Goal: Communication & Community: Participate in discussion

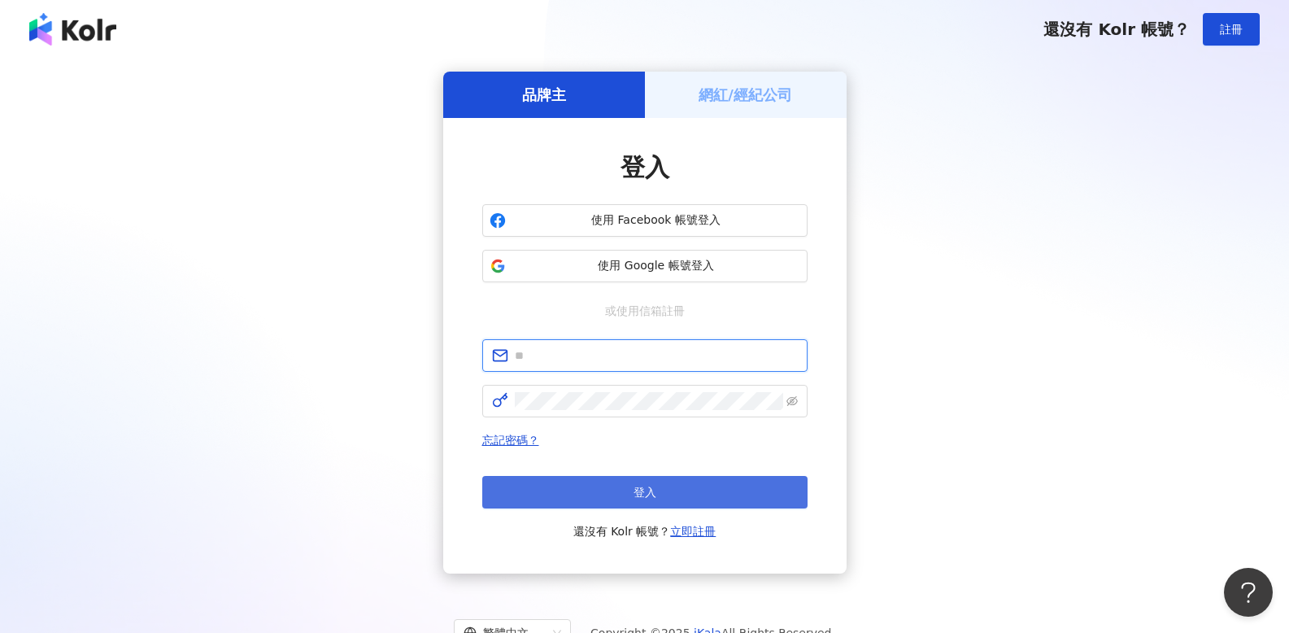
type input "**********"
click at [641, 490] on span "登入" at bounding box center [645, 492] width 23 height 13
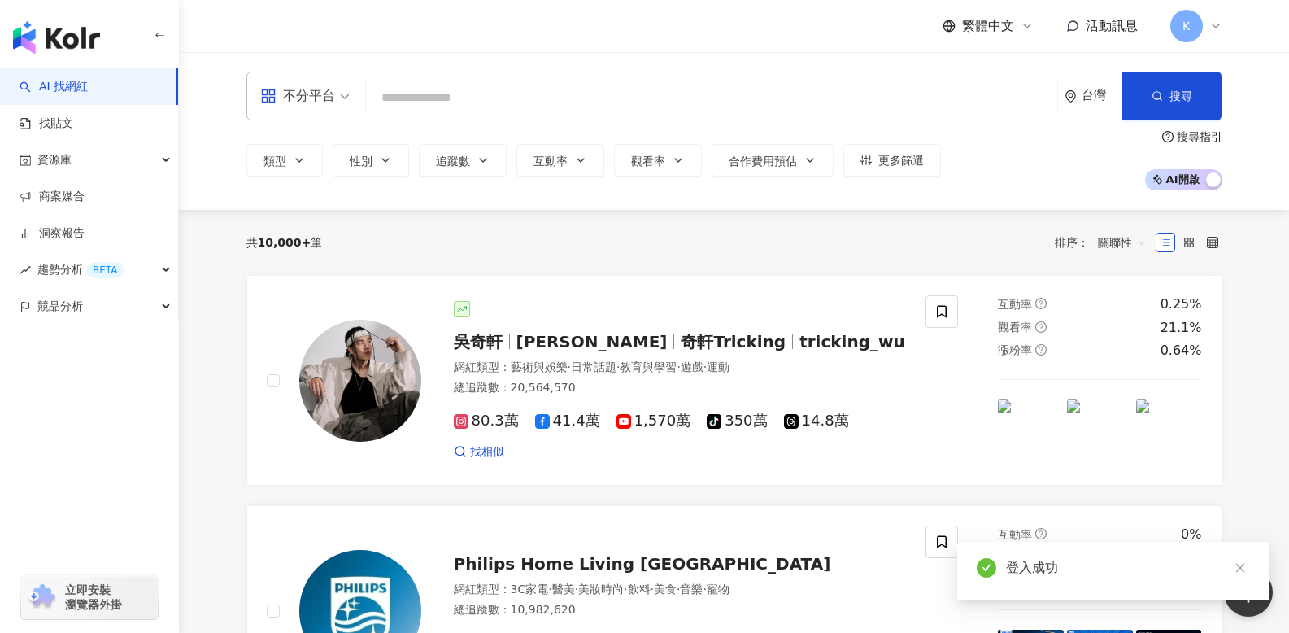
click at [525, 105] on input "search" at bounding box center [711, 97] width 678 height 31
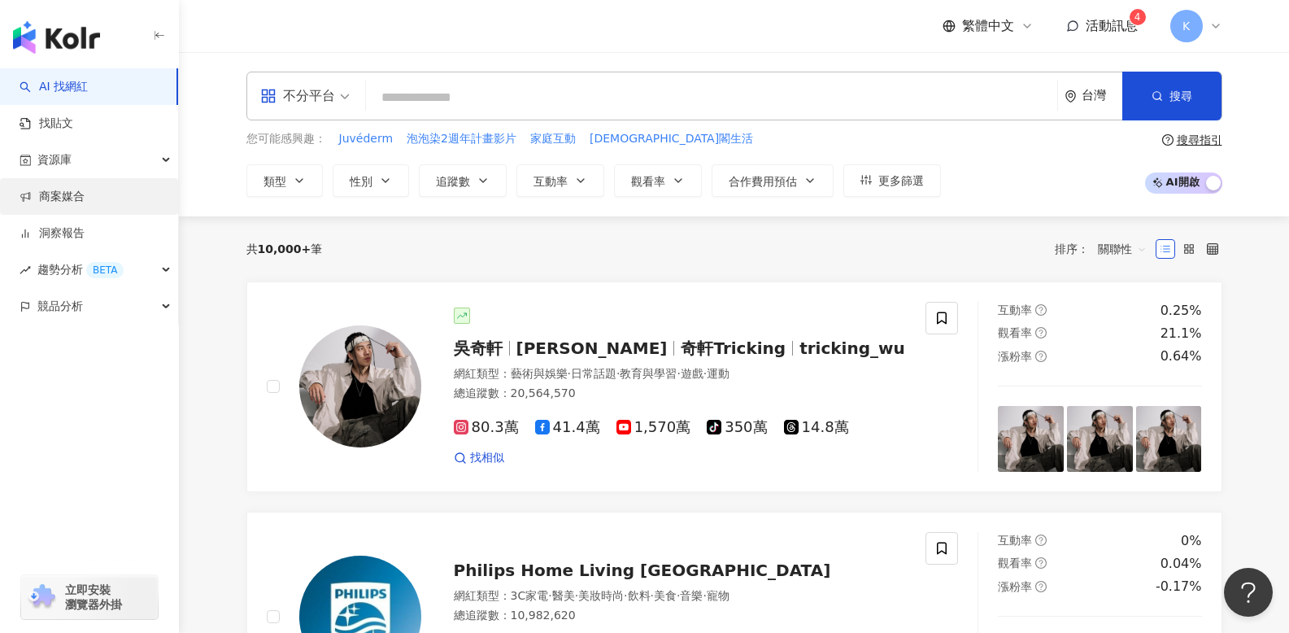
drag, startPoint x: 91, startPoint y: 196, endPoint x: 87, endPoint y: 187, distance: 9.8
click at [85, 195] on link "商案媒合" at bounding box center [52, 197] width 65 height 16
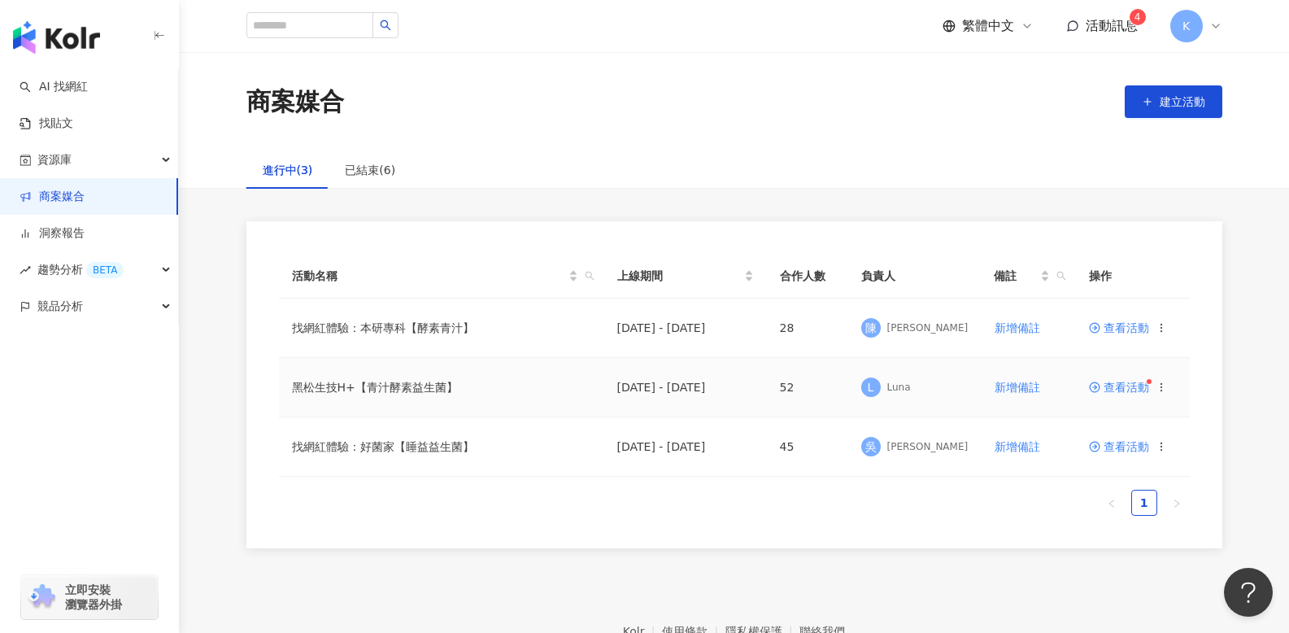
click at [1094, 382] on circle at bounding box center [1095, 387] width 10 height 10
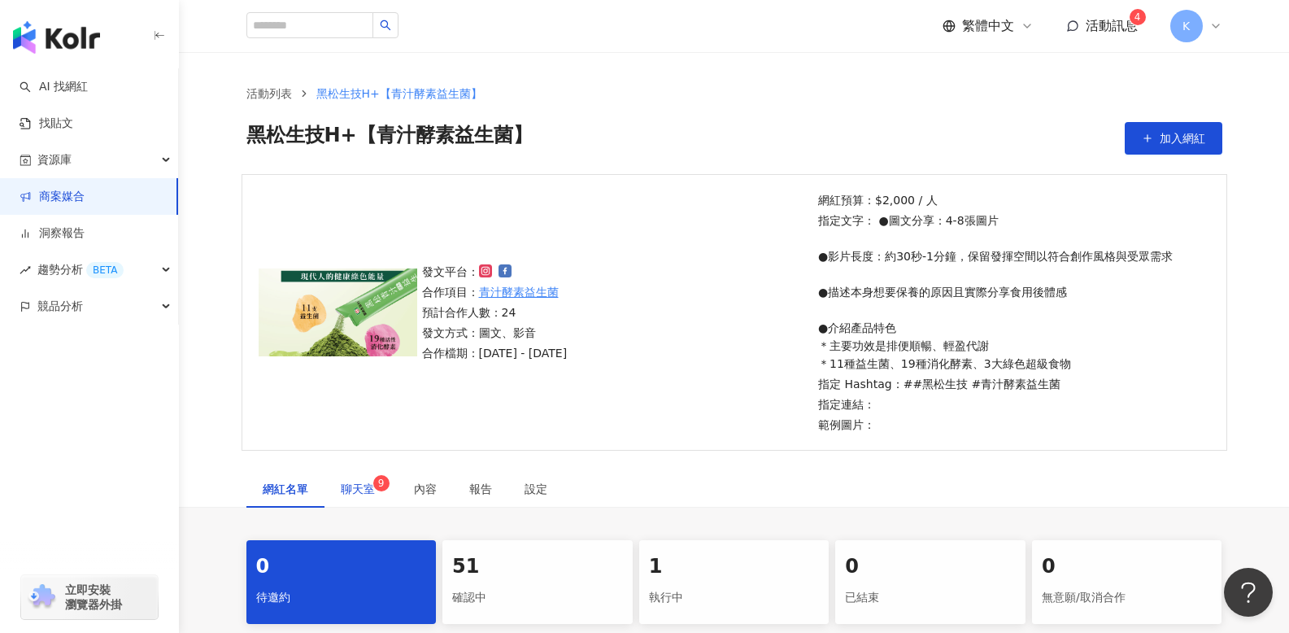
click at [351, 483] on span "聊天室 9" at bounding box center [361, 488] width 41 height 11
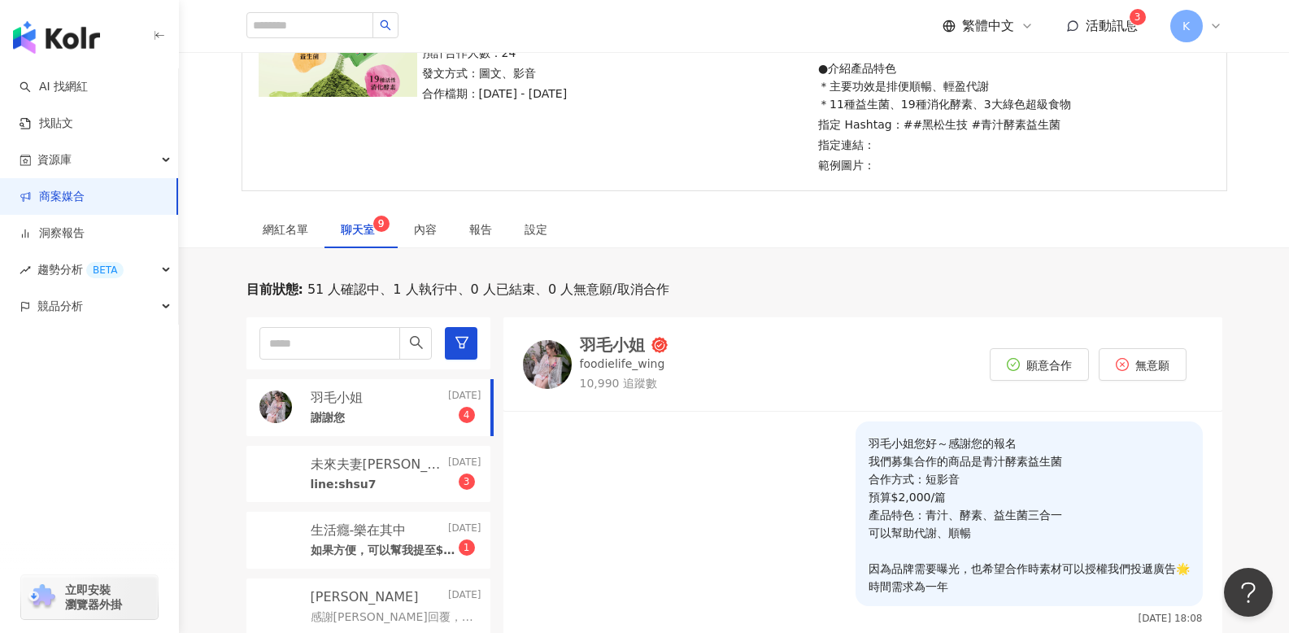
scroll to position [407, 0]
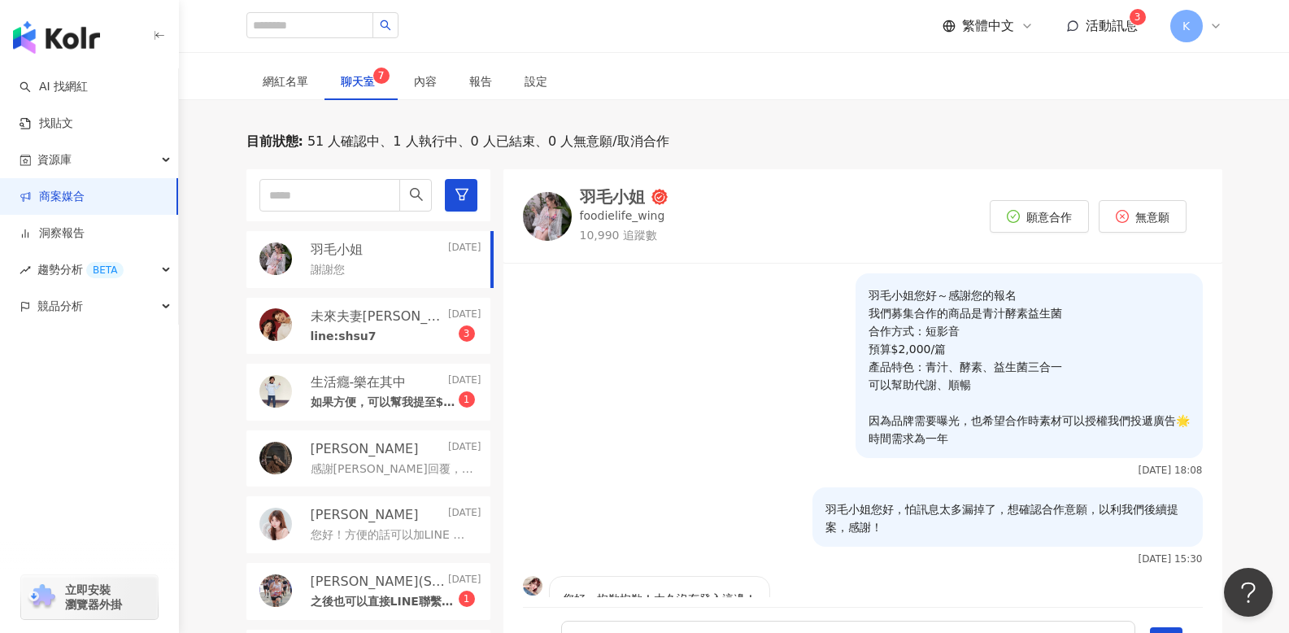
click at [397, 277] on div "謝謝您" at bounding box center [396, 269] width 171 height 20
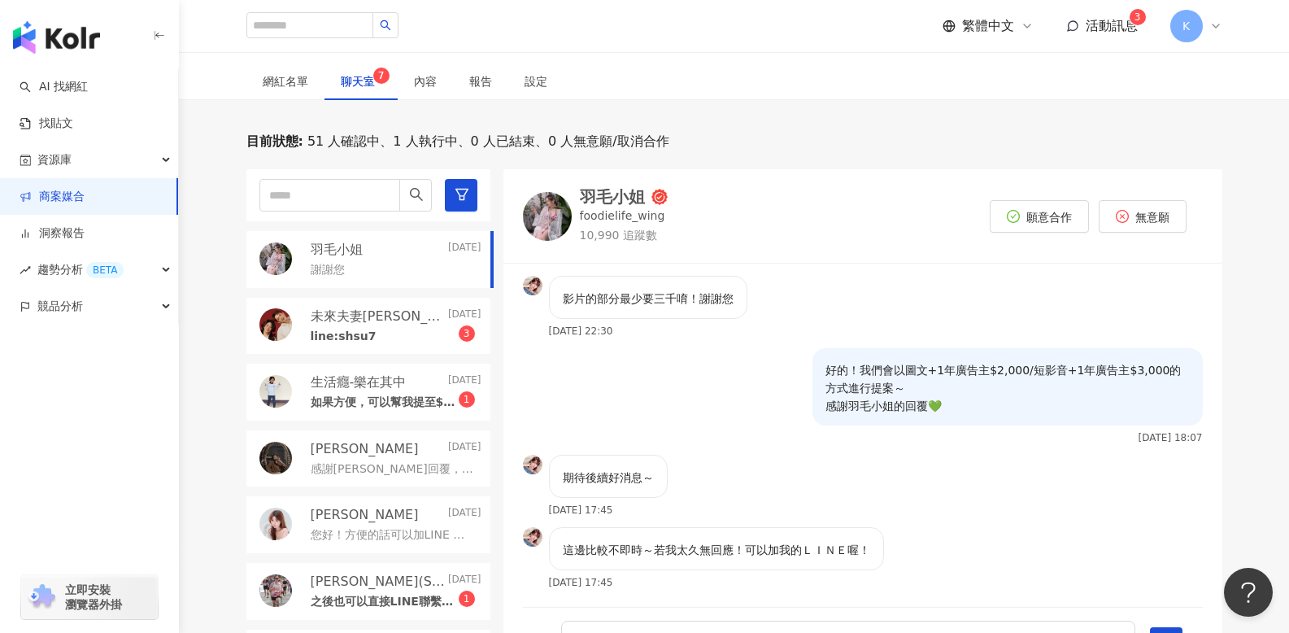
scroll to position [457, 0]
